Goal: Information Seeking & Learning: Learn about a topic

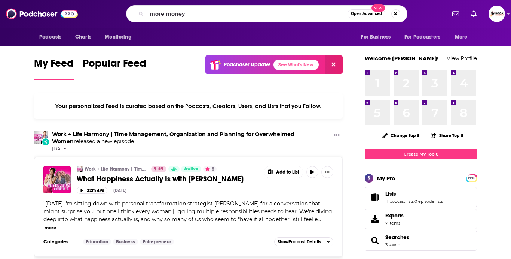
type input "more money"
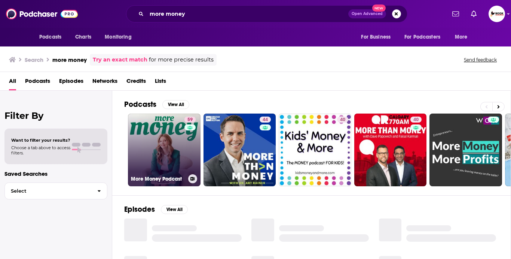
click at [166, 134] on link "59 More Money Podcast" at bounding box center [164, 149] width 73 height 73
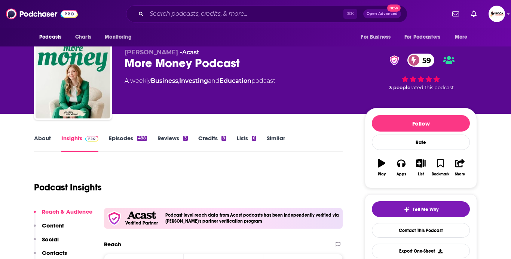
scroll to position [2, 0]
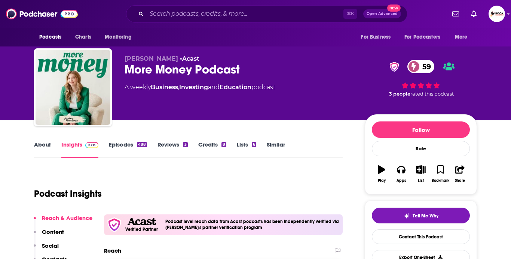
click at [41, 145] on link "About" at bounding box center [42, 149] width 17 height 17
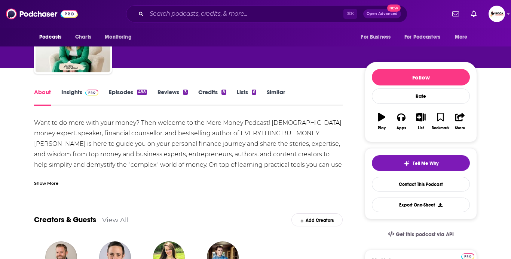
scroll to position [44, 0]
